Goal: Find specific page/section: Find specific page/section

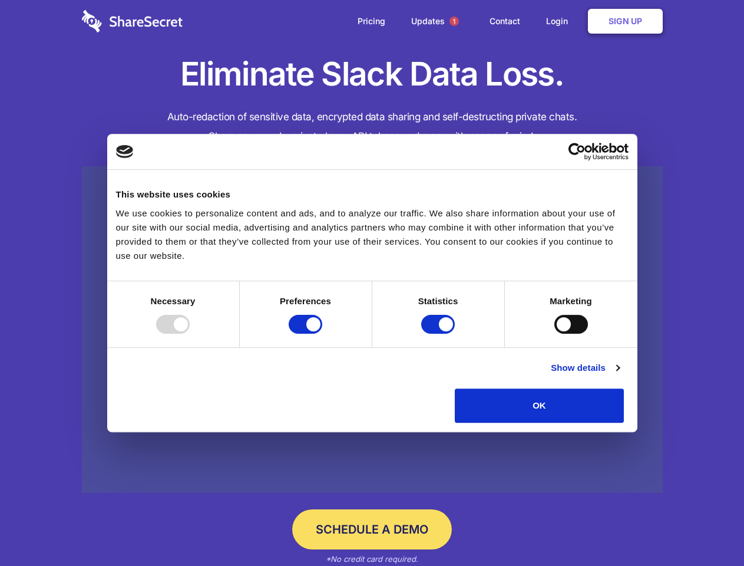
click at [190, 333] on div at bounding box center [173, 324] width 34 height 19
click at [322, 333] on input "Preferences" at bounding box center [306, 324] width 34 height 19
checkbox input "false"
click at [440, 333] on input "Statistics" at bounding box center [438, 324] width 34 height 19
checkbox input "false"
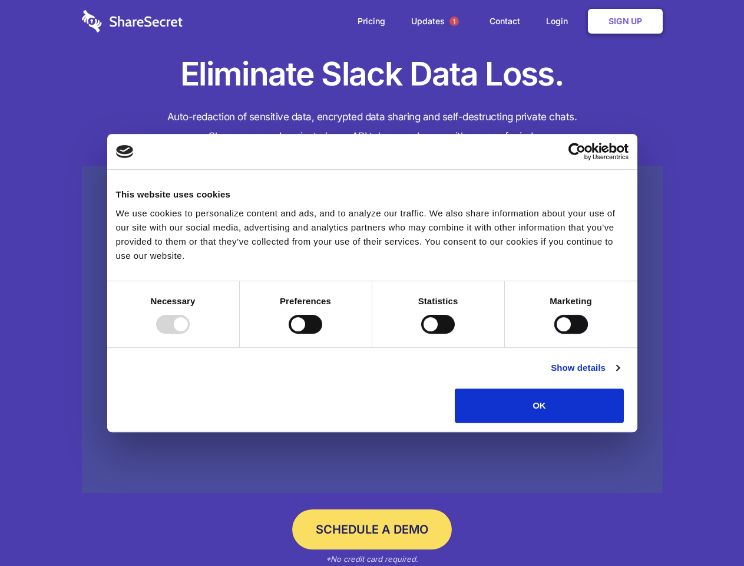
click at [554, 333] on input "Marketing" at bounding box center [571, 324] width 34 height 19
checkbox input "true"
click at [619, 375] on link "Show details" at bounding box center [585, 368] width 68 height 14
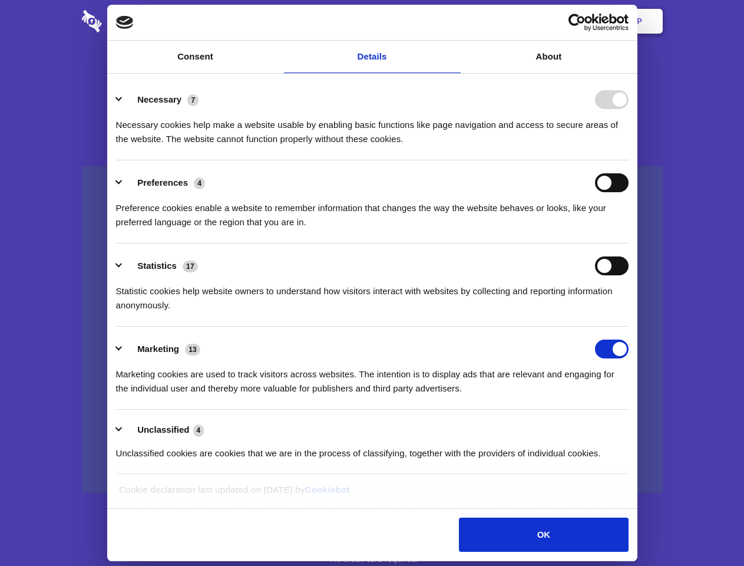
click at [629, 160] on li "Necessary 7 Necessary cookies help make a website usable by enabling basic func…" at bounding box center [372, 118] width 513 height 83
click at [454, 21] on span "1" at bounding box center [454, 20] width 9 height 9
